Goal: Connect with others: Connect with others

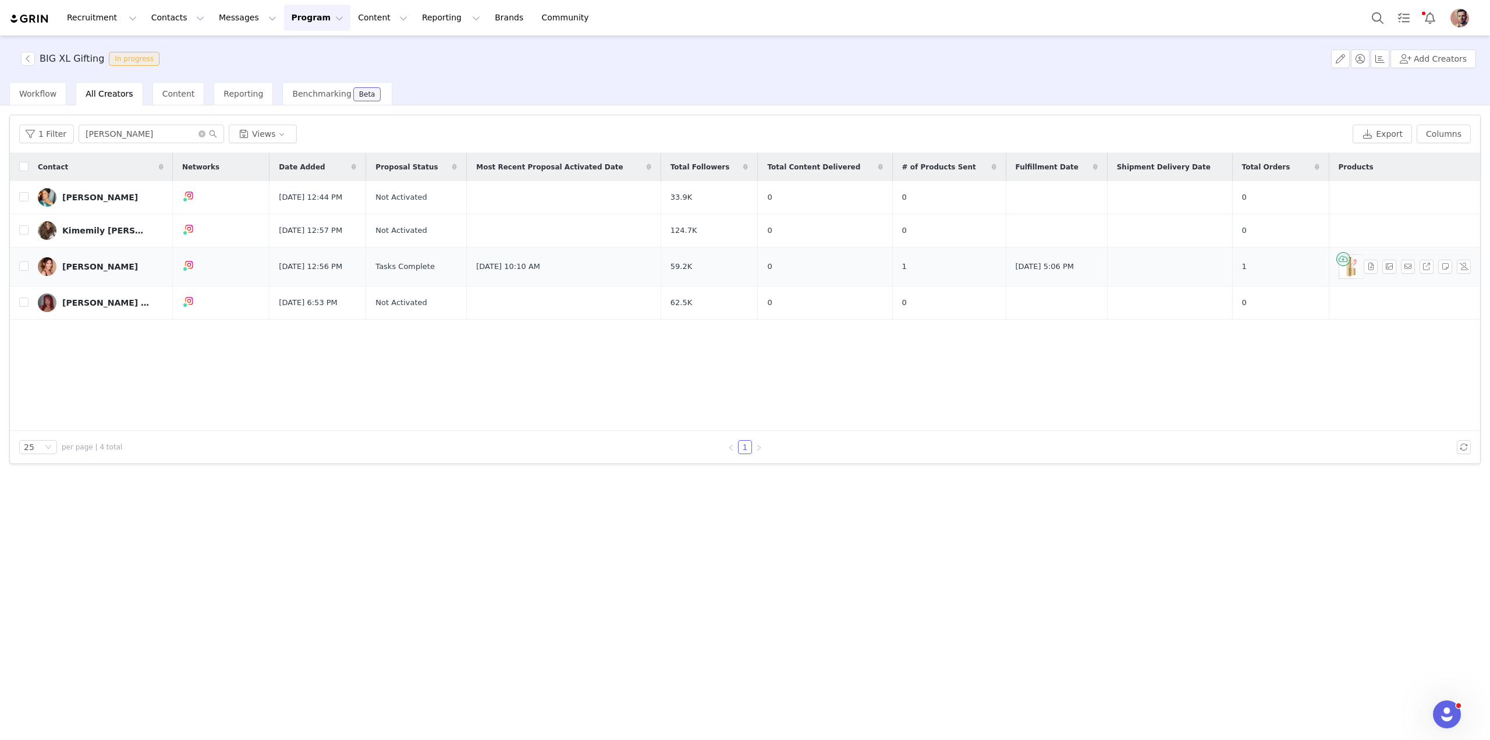
click at [74, 264] on div "[PERSON_NAME]" at bounding box center [100, 266] width 76 height 9
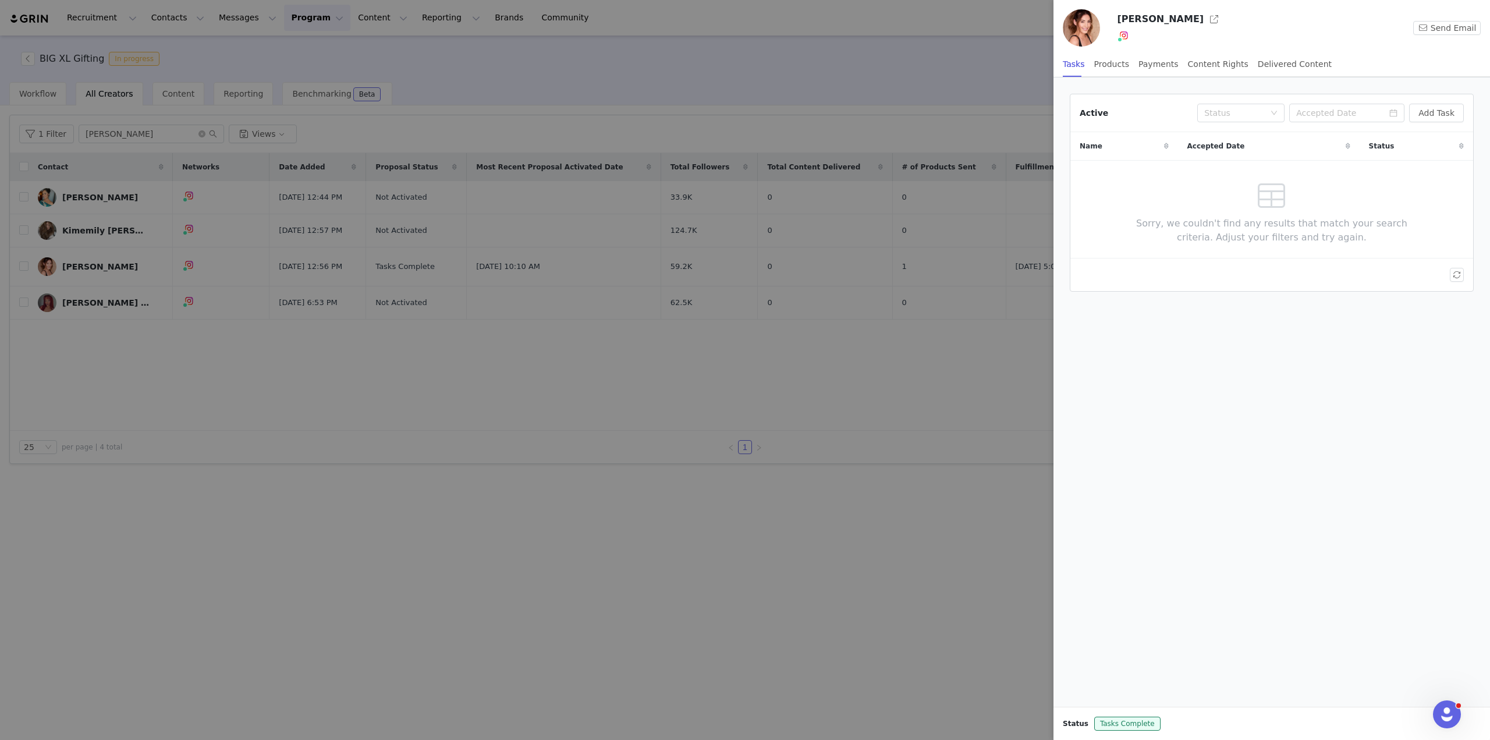
click at [1145, 16] on h3 "[PERSON_NAME]" at bounding box center [1160, 19] width 87 height 14
click at [1205, 25] on button "button" at bounding box center [1214, 19] width 19 height 19
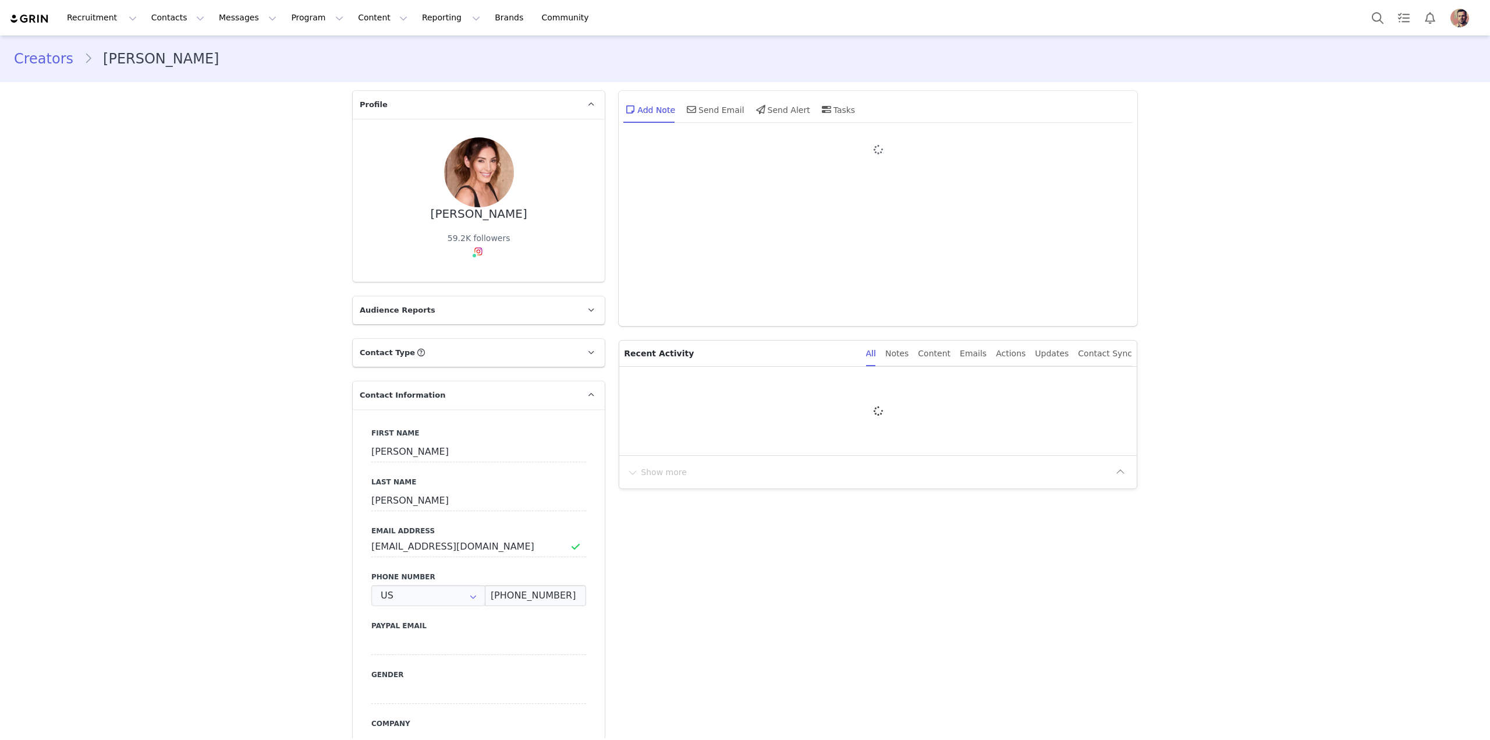
type input "+1 ([GEOGRAPHIC_DATA])"
